Goal: Task Accomplishment & Management: Complete application form

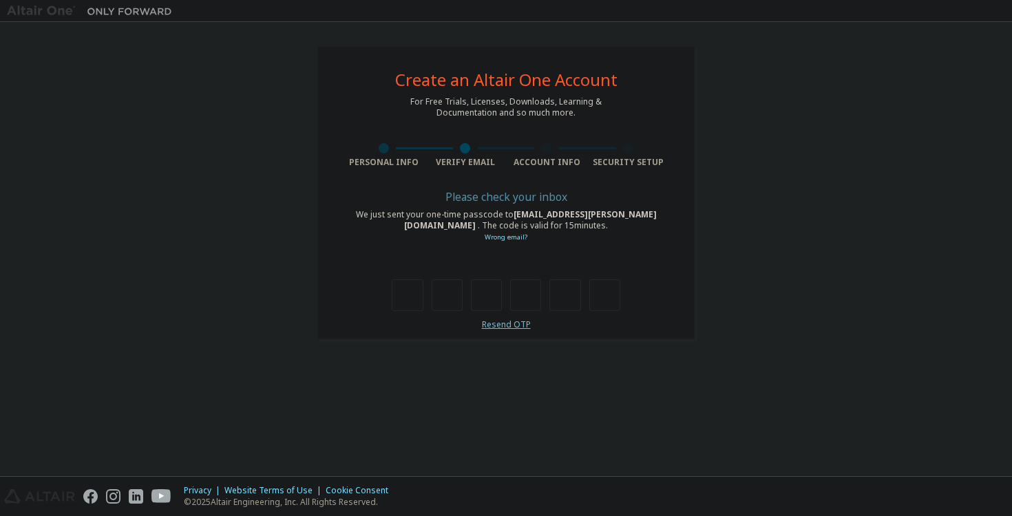
click at [504, 323] on link "Resend OTP" at bounding box center [506, 325] width 49 height 12
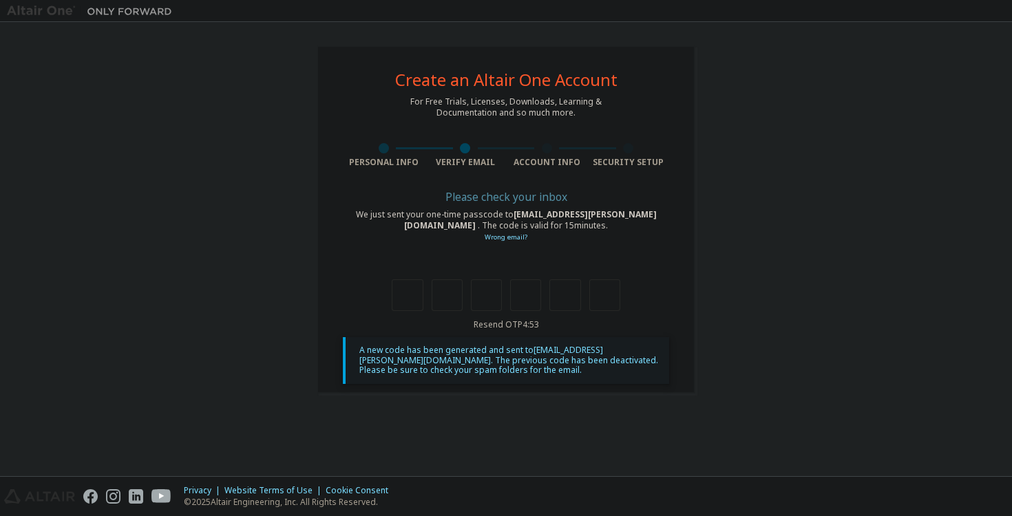
click at [401, 317] on div "Please check your inbox We just sent your one-time passcode to [EMAIL_ADDRESS][…" at bounding box center [506, 288] width 326 height 191
click at [403, 297] on input "text" at bounding box center [407, 295] width 31 height 32
type input "*"
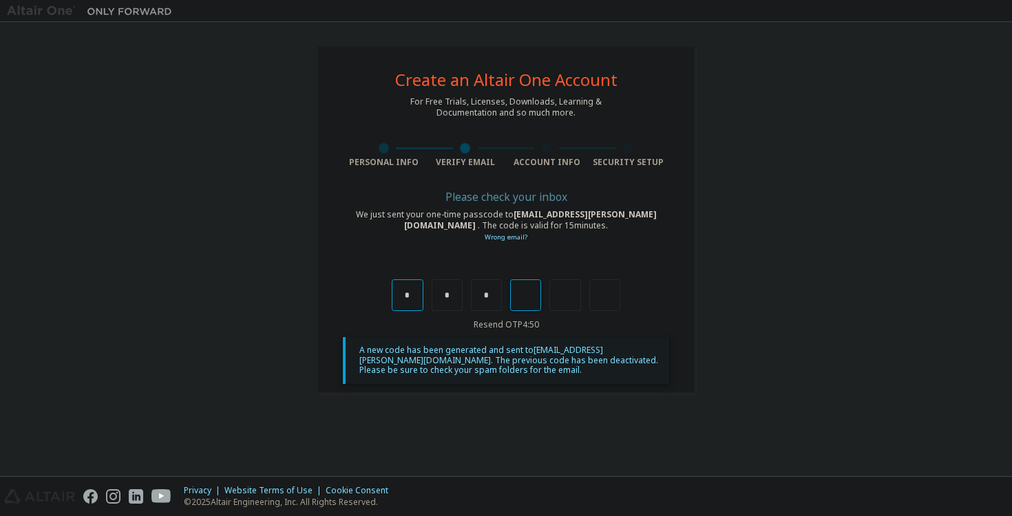
type input "*"
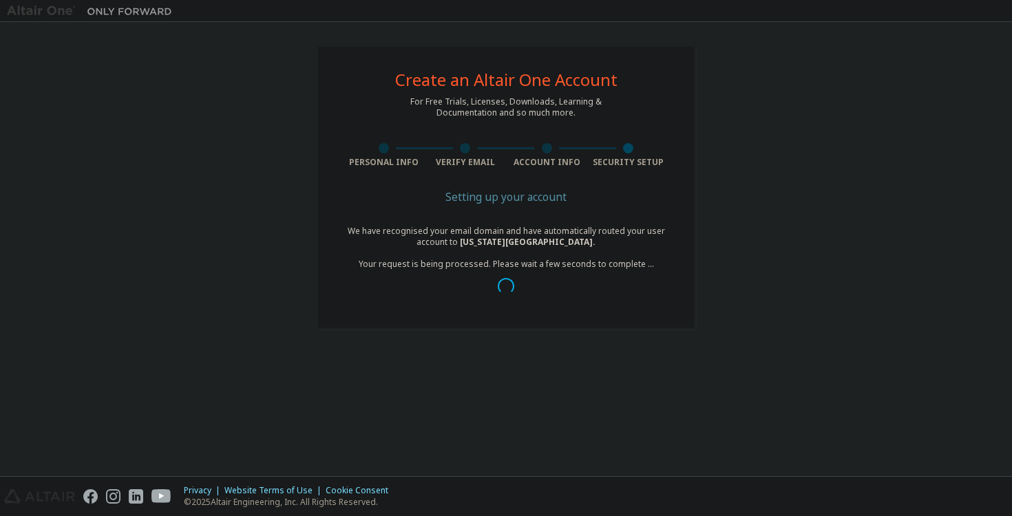
click at [645, 272] on div "We have recognised your email domain and have automatically routed your user ac…" at bounding box center [506, 264] width 326 height 77
click at [641, 259] on div "We have recognised your email domain and have automatically routed your user ac…" at bounding box center [506, 264] width 326 height 77
click at [685, 258] on div "Create an Altair One Account For Free Trials, Licenses, Downloads, Learning & D…" at bounding box center [506, 187] width 378 height 284
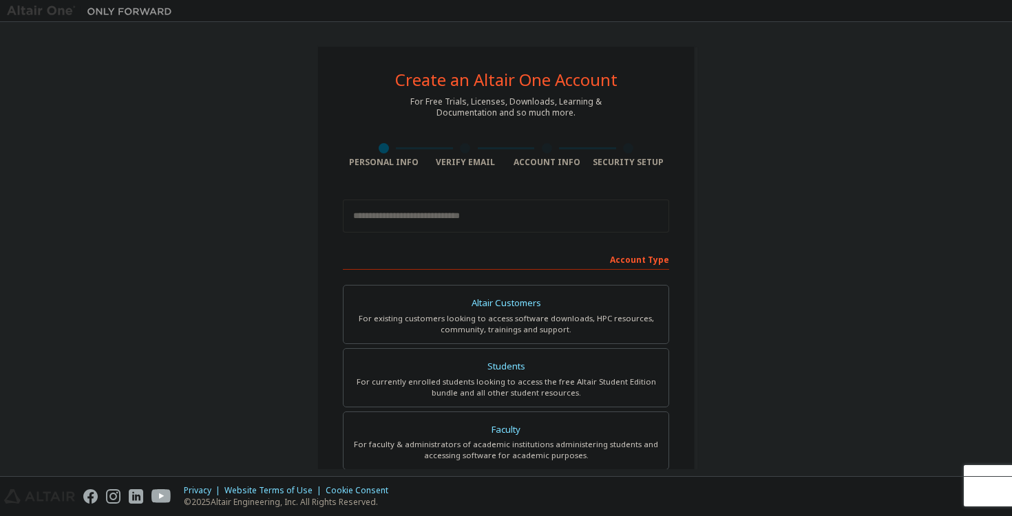
click at [405, 162] on div "Personal Info" at bounding box center [384, 162] width 82 height 11
